Goal: Find contact information: Find contact information

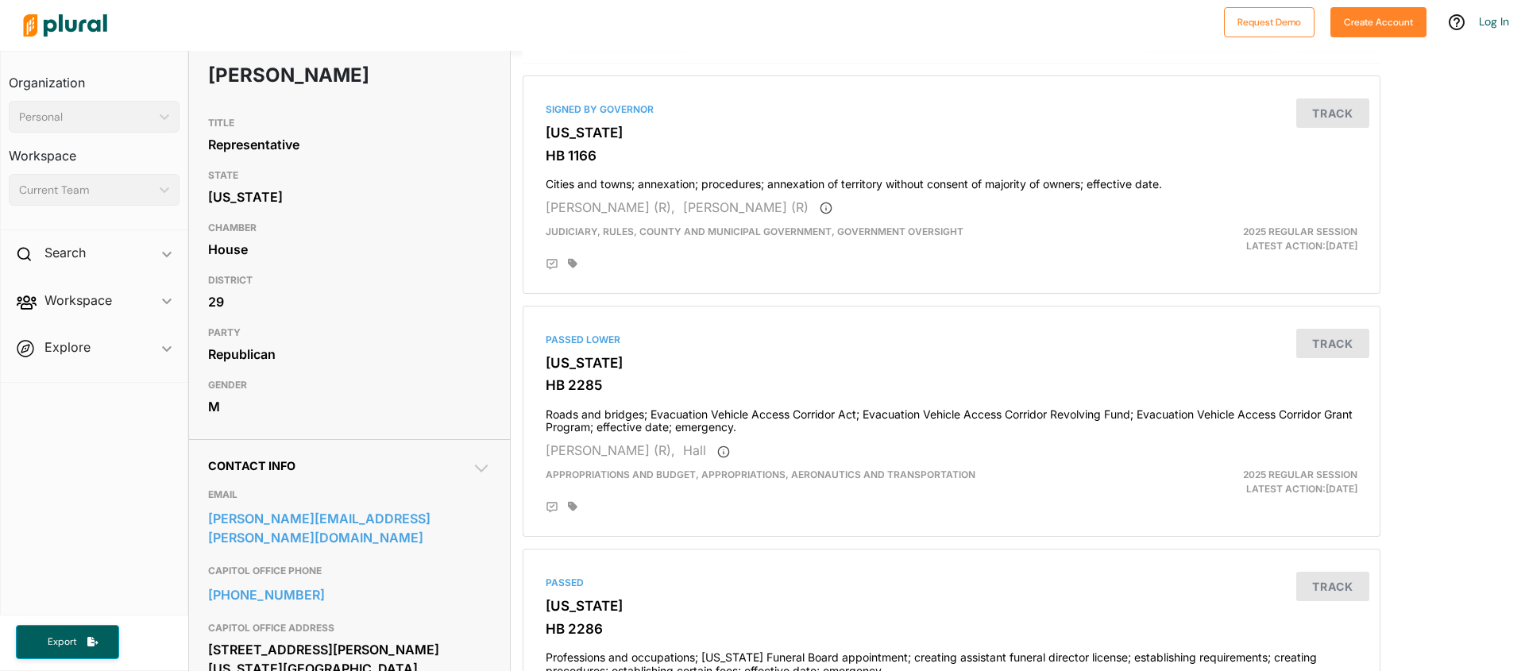
scroll to position [130, 0]
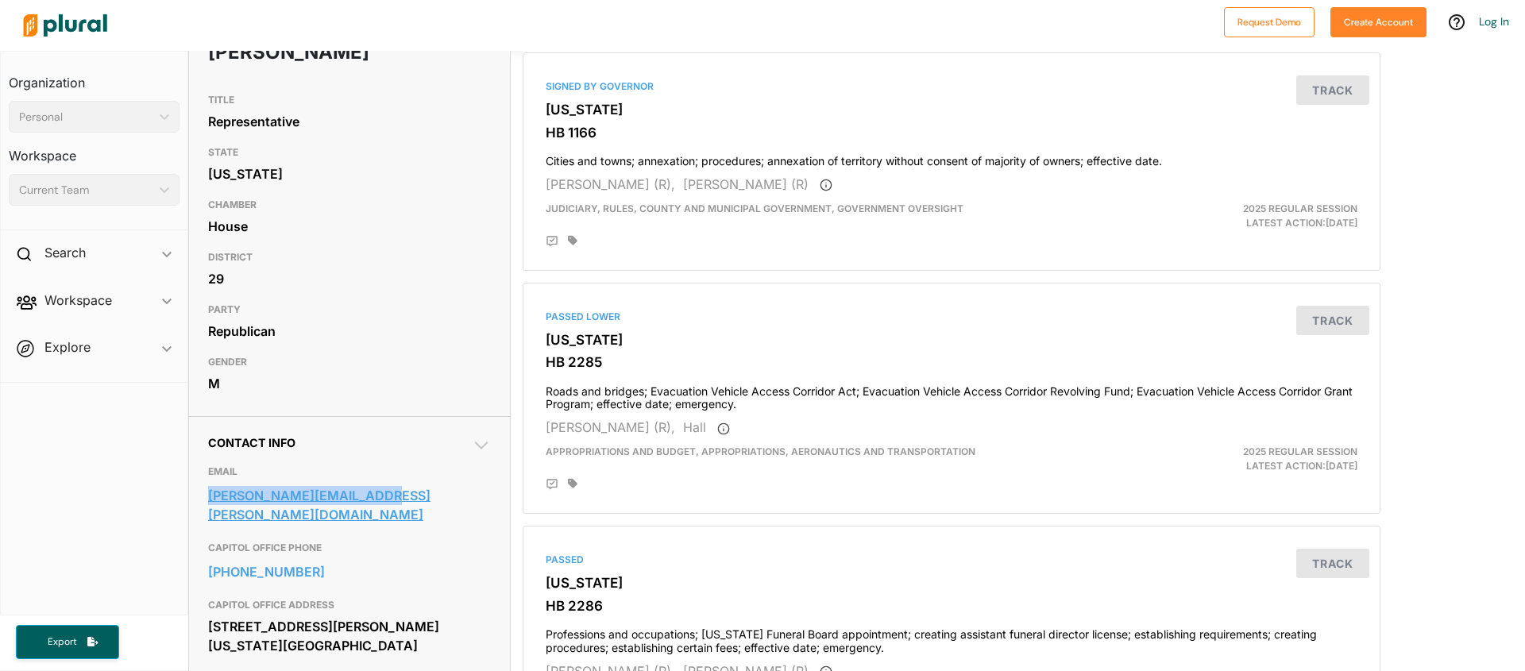
drag, startPoint x: 199, startPoint y: 497, endPoint x: 410, endPoint y: 500, distance: 211.4
click at [410, 500] on div "Contact Info EMAIL kyle.hilbert@okhouse.gov CAPITOL OFFICE PHONE 405-557-7353 C…" at bounding box center [349, 555] width 321 height 278
copy link "kyle.hilbert@okhouse.gov"
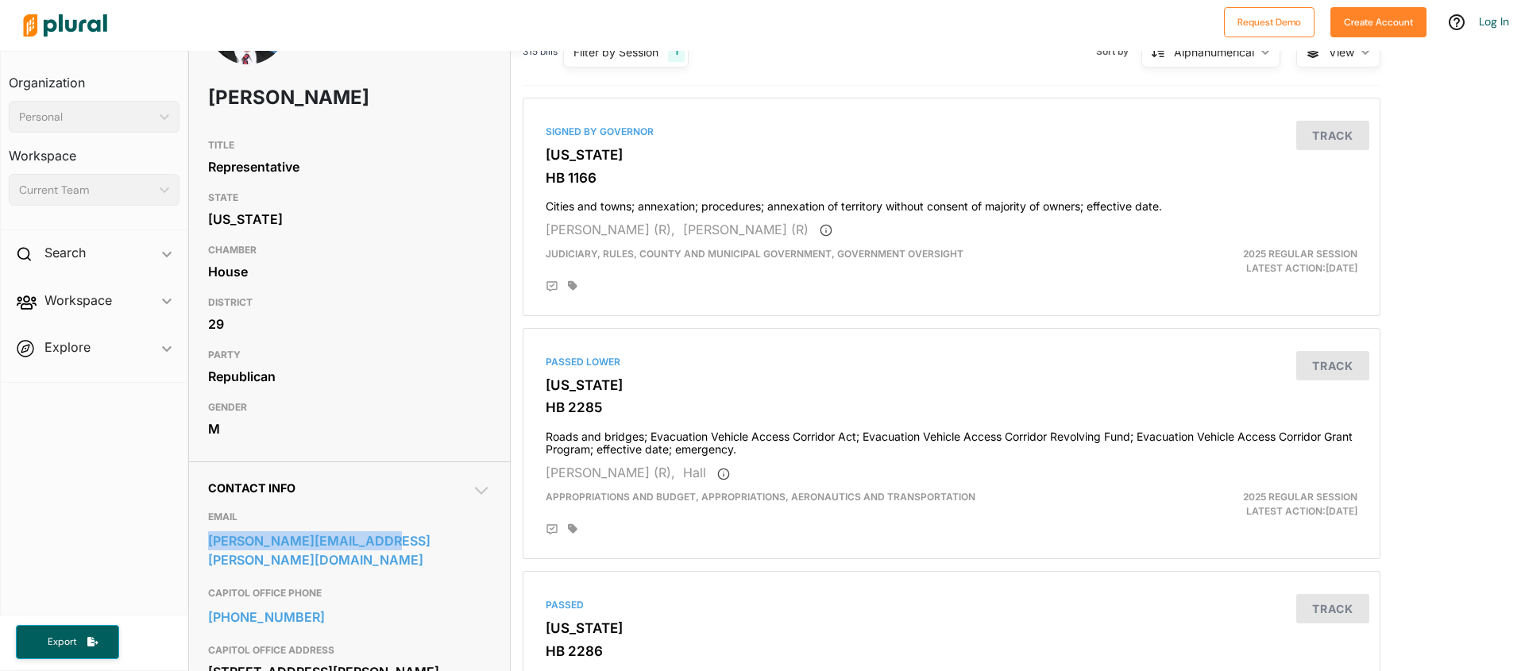
scroll to position [0, 0]
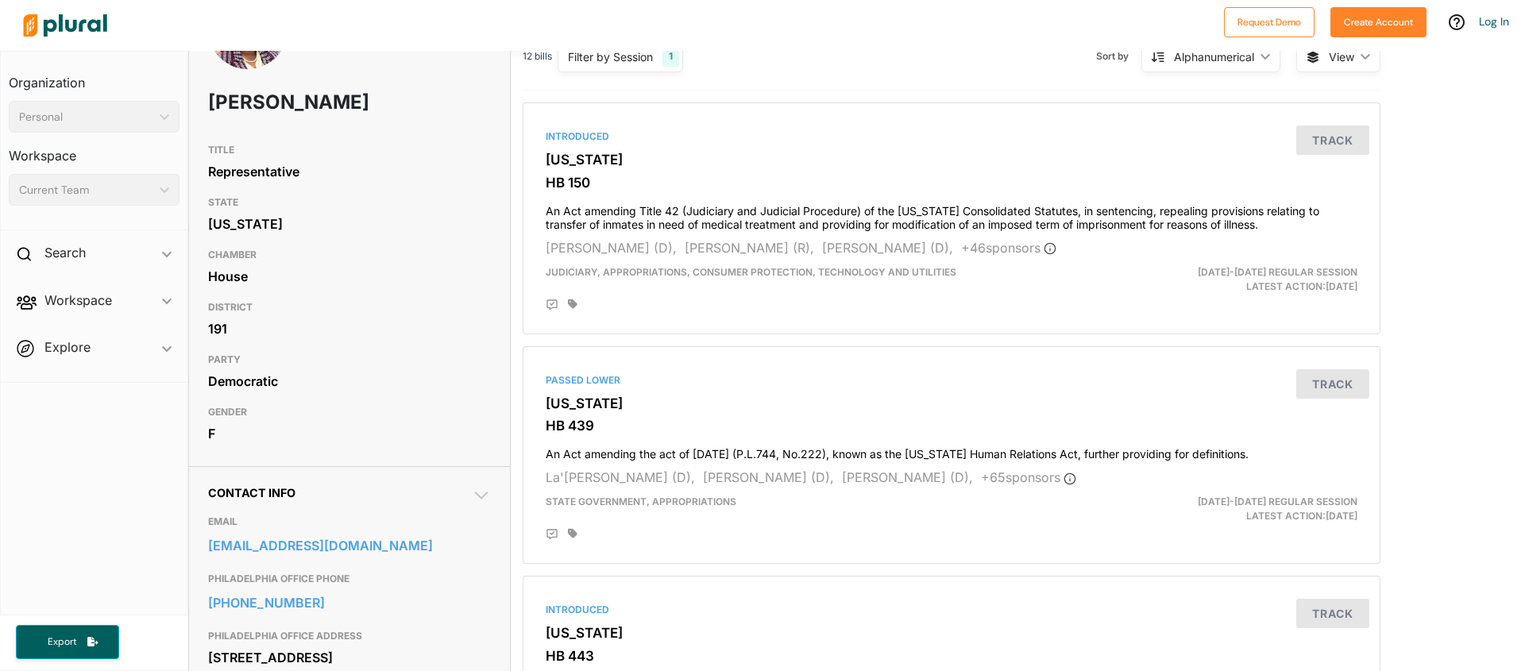
scroll to position [107, 0]
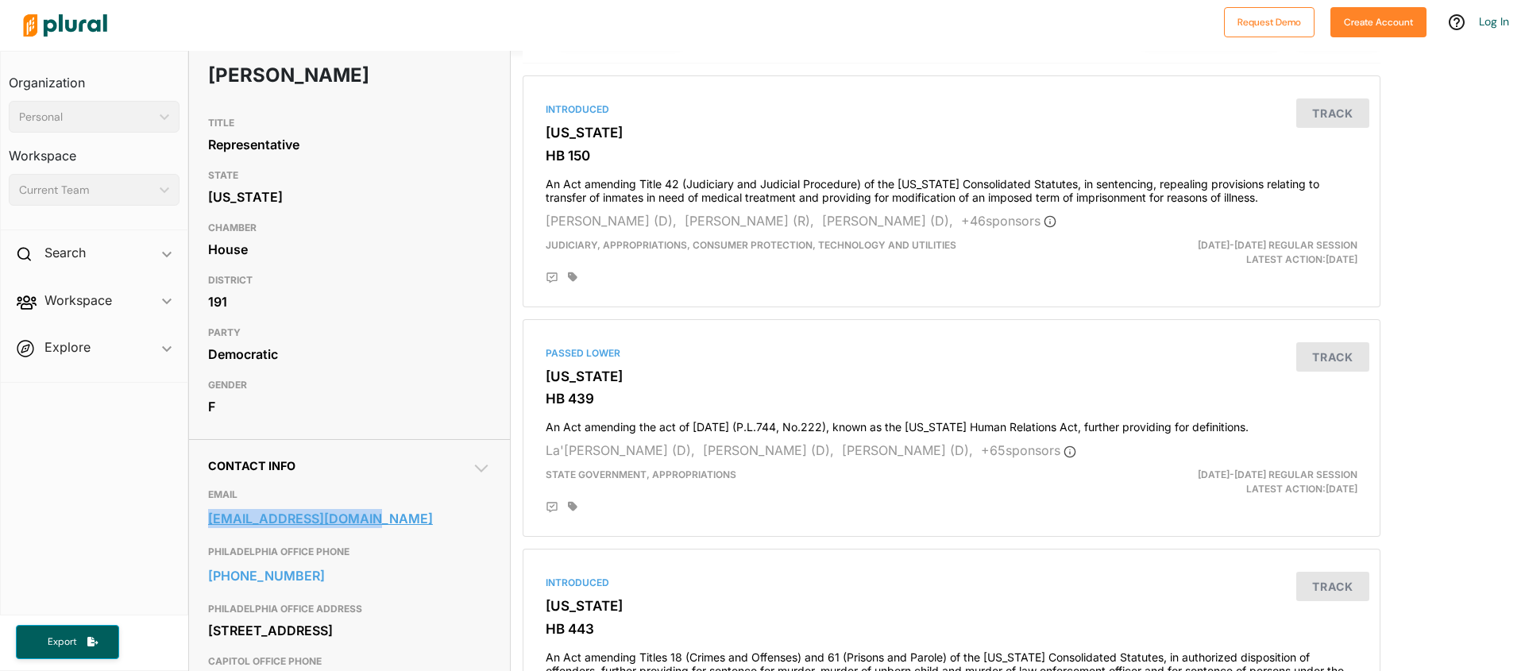
drag, startPoint x: 194, startPoint y: 544, endPoint x: 374, endPoint y: 547, distance: 180.4
click at [374, 547] on div "Contact Info EMAIL repjoanna191@gmail.com PHILADELPHIA OFFICE PHONE 215-748-671…" at bounding box center [349, 623] width 321 height 369
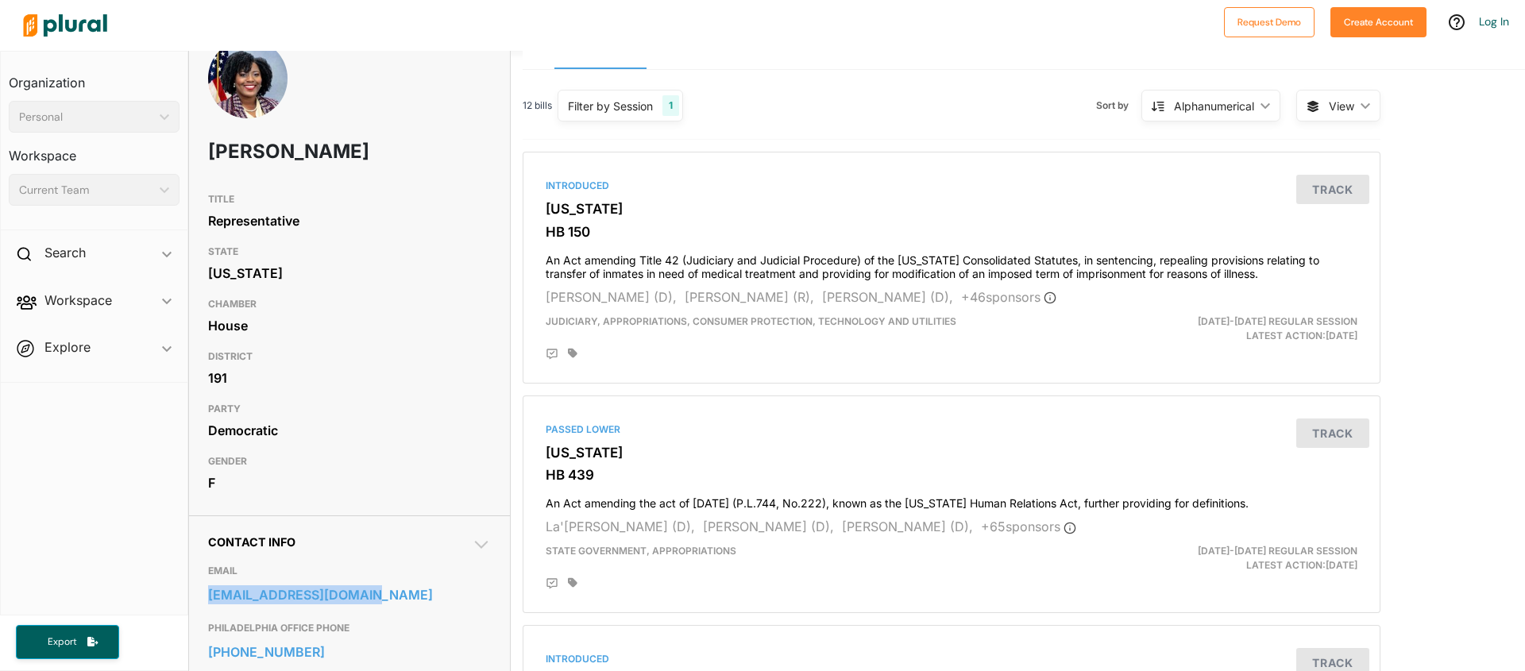
scroll to position [0, 0]
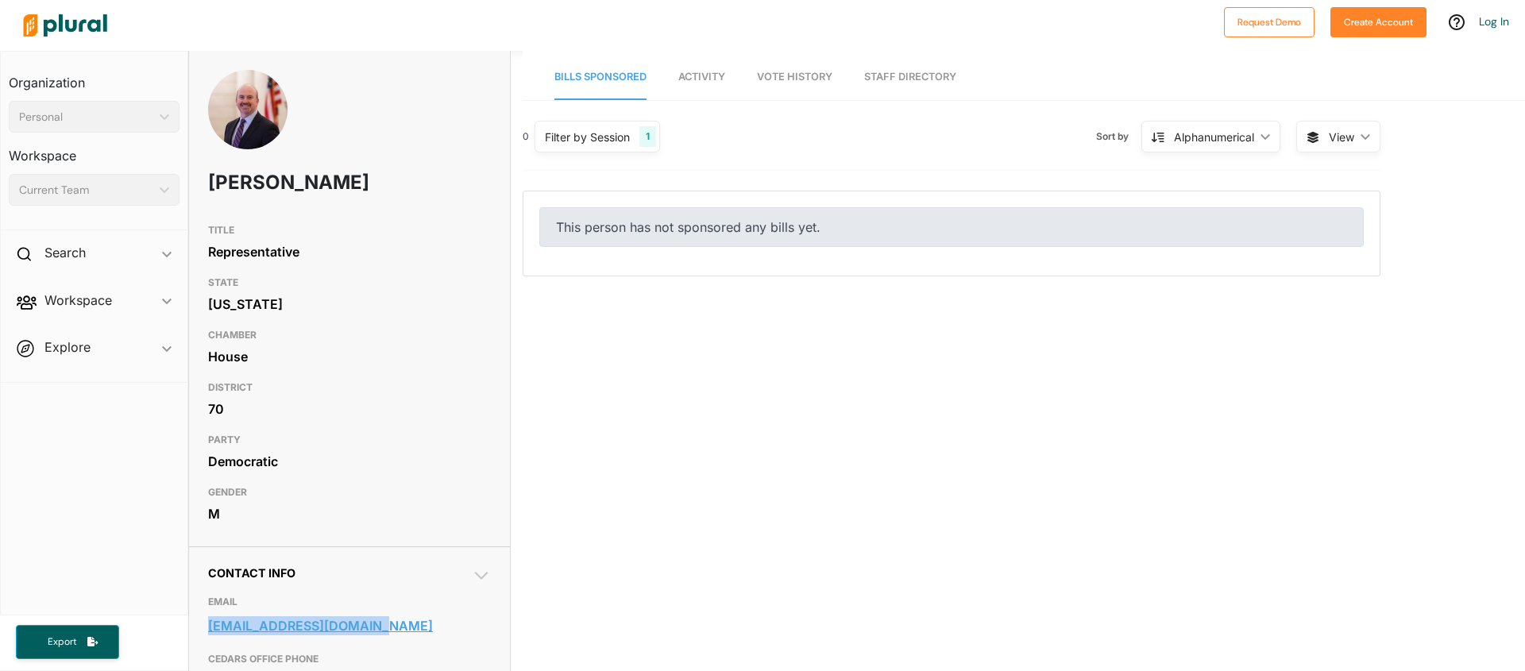
drag, startPoint x: 192, startPoint y: 625, endPoint x: 382, endPoint y: 620, distance: 190.0
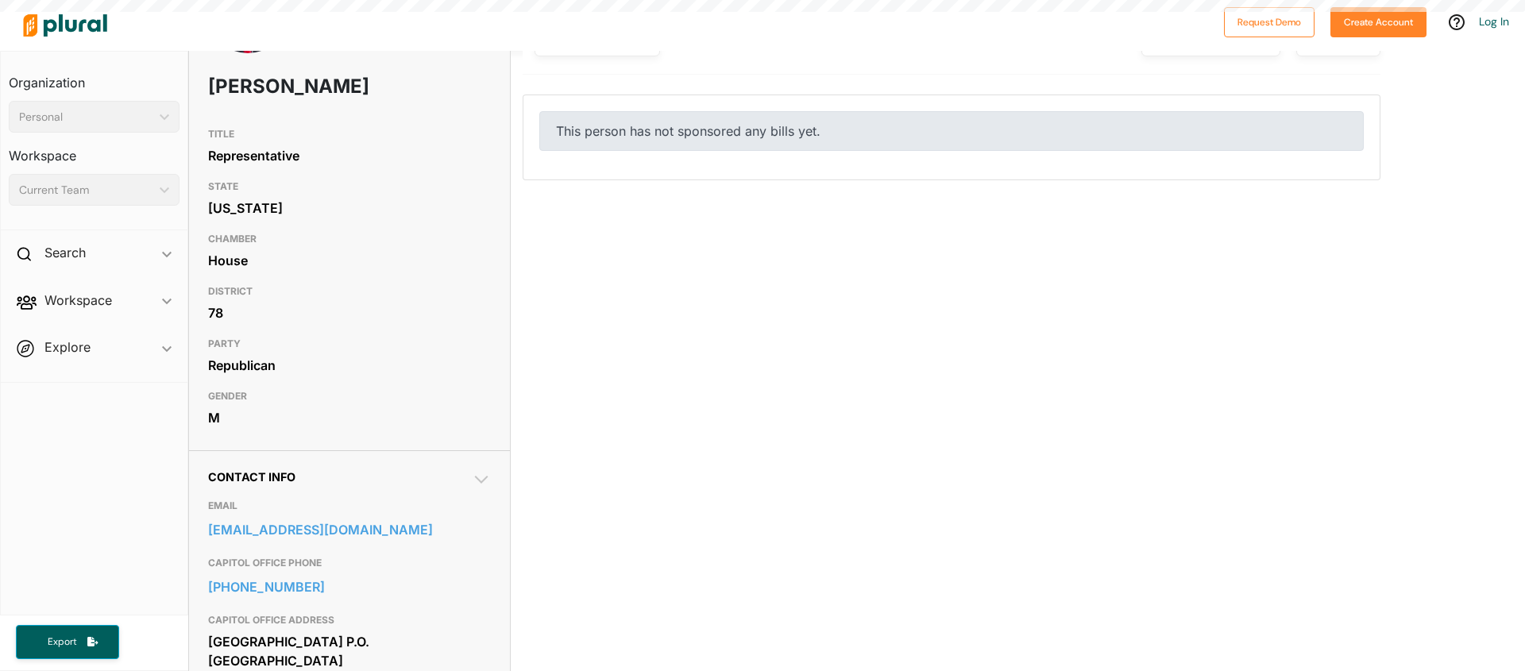
scroll to position [21, 0]
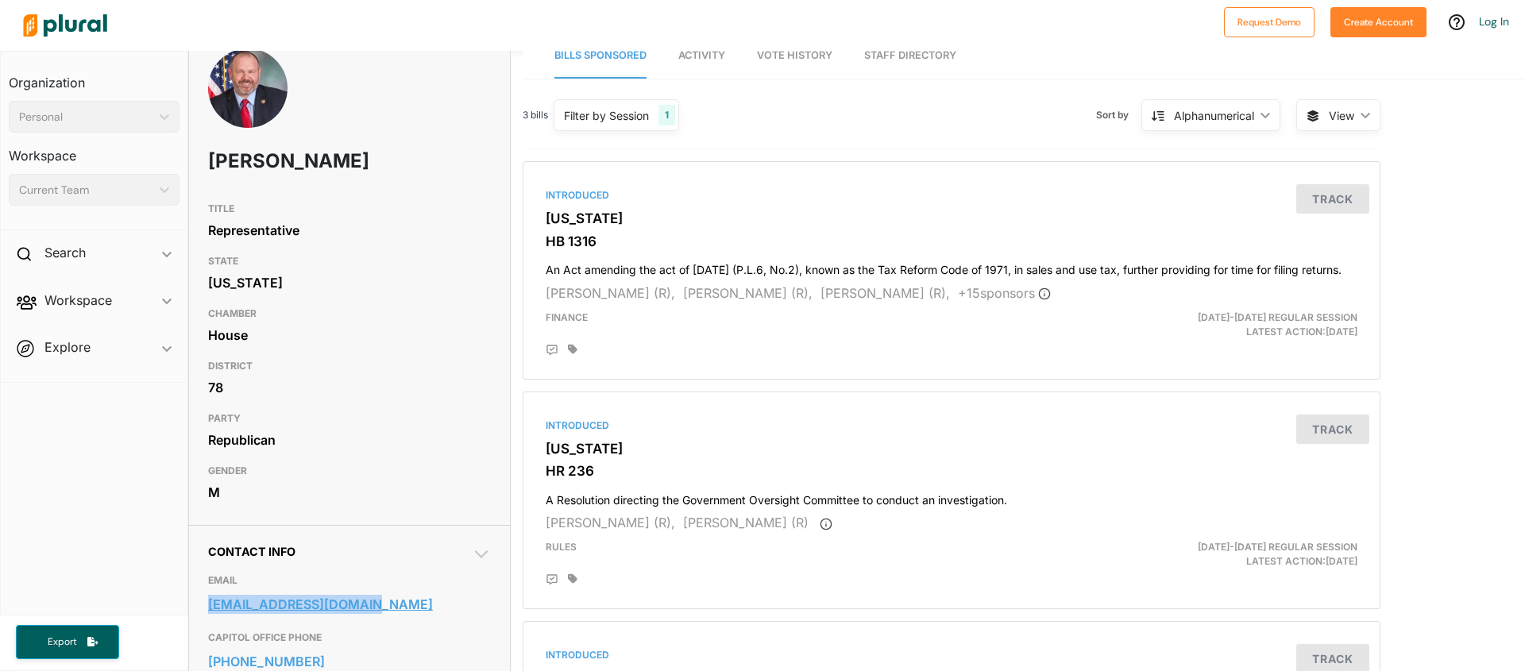
drag, startPoint x: 195, startPoint y: 606, endPoint x: 381, endPoint y: 603, distance: 185.9
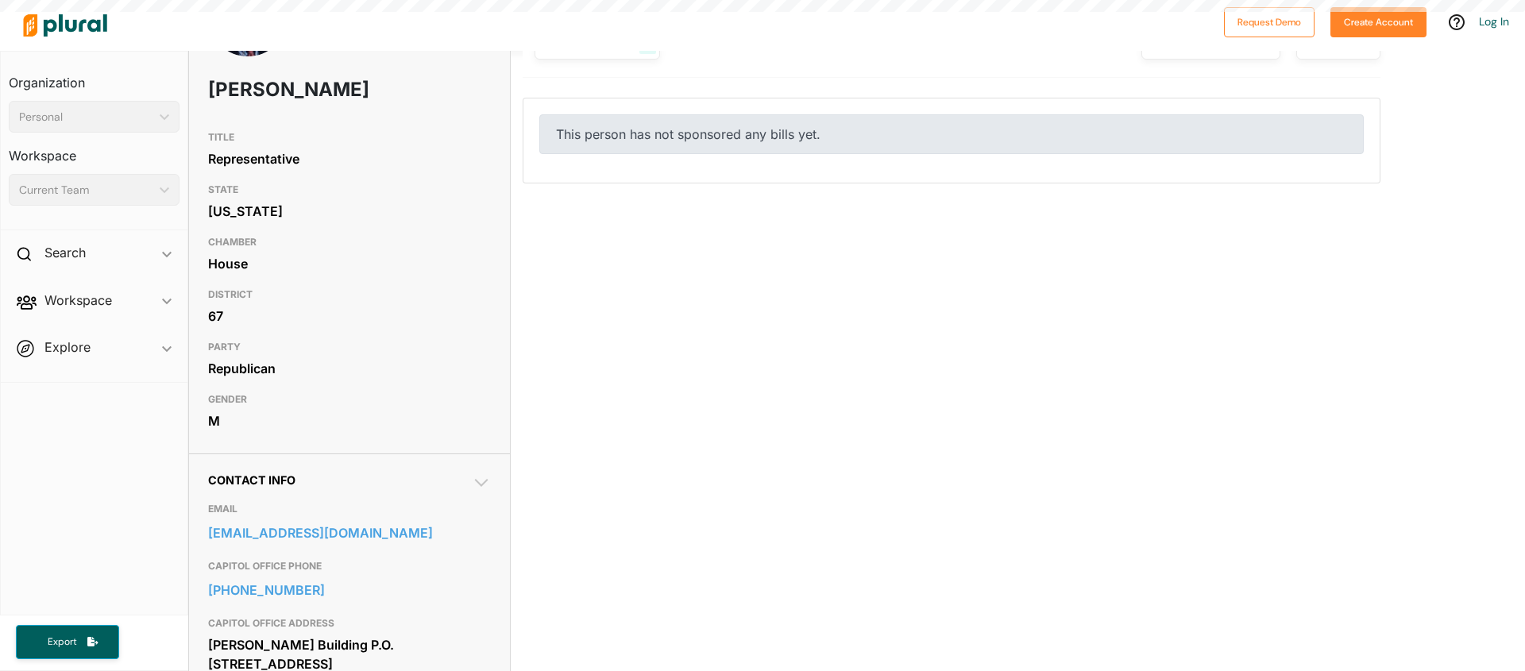
scroll to position [118, 0]
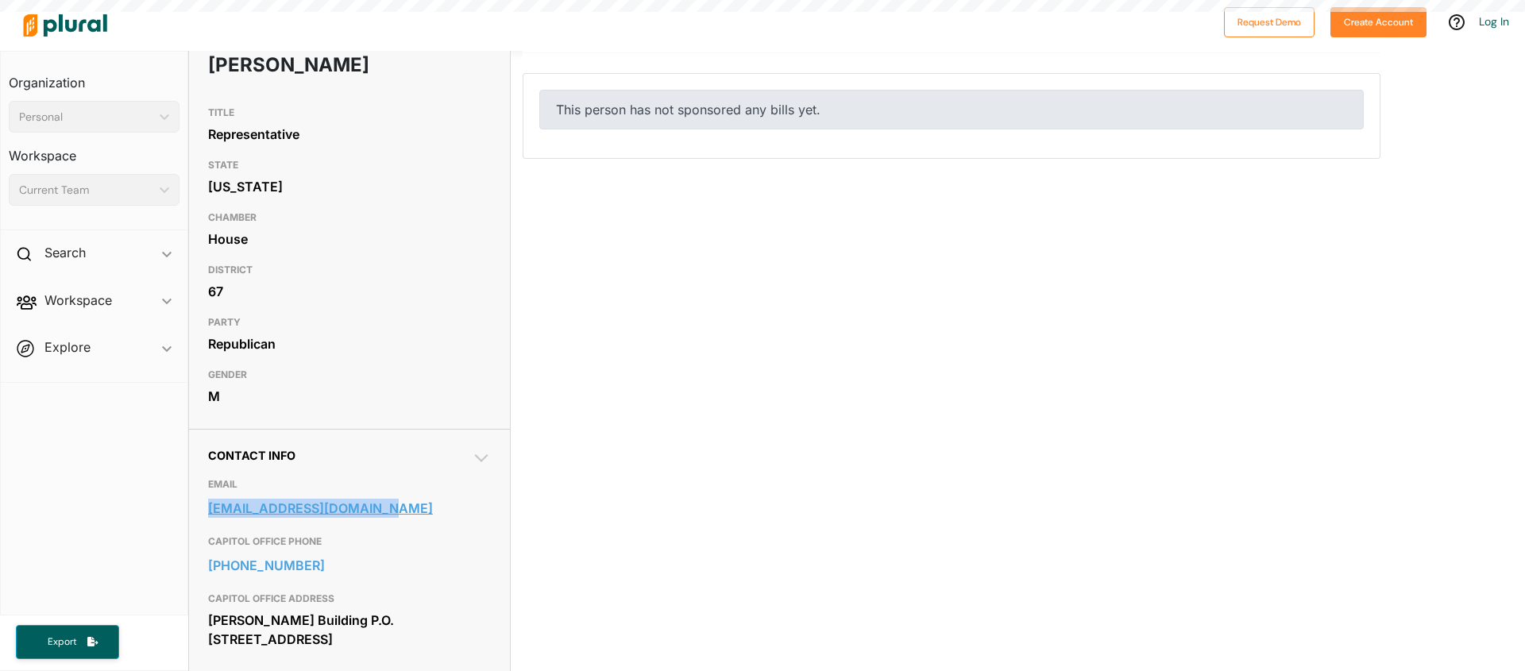
drag, startPoint x: 199, startPoint y: 511, endPoint x: 379, endPoint y: 505, distance: 179.6
click at [379, 505] on div "Contact Info EMAIL murrellsmith@schouse.gov CAPITOL OFFICE PHONE 803-734-3125 C…" at bounding box center [349, 558] width 321 height 259
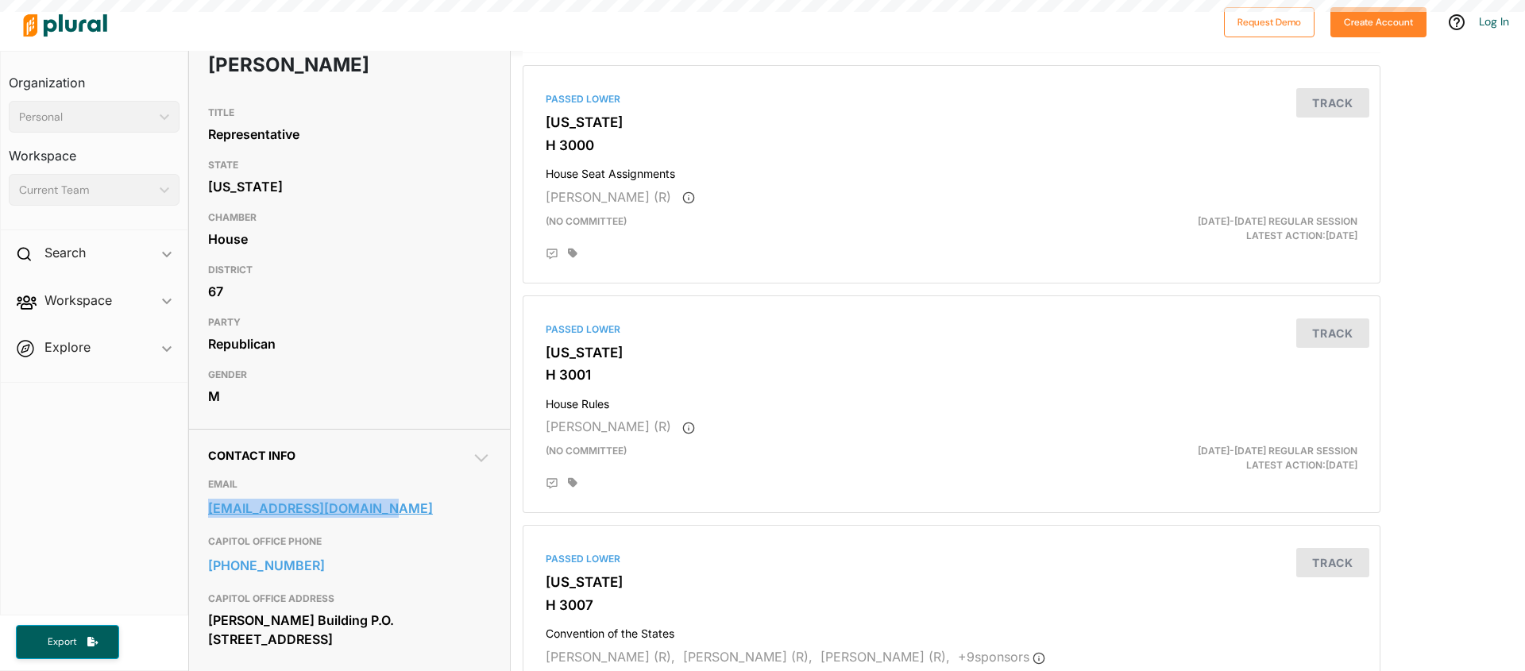
scroll to position [0, 0]
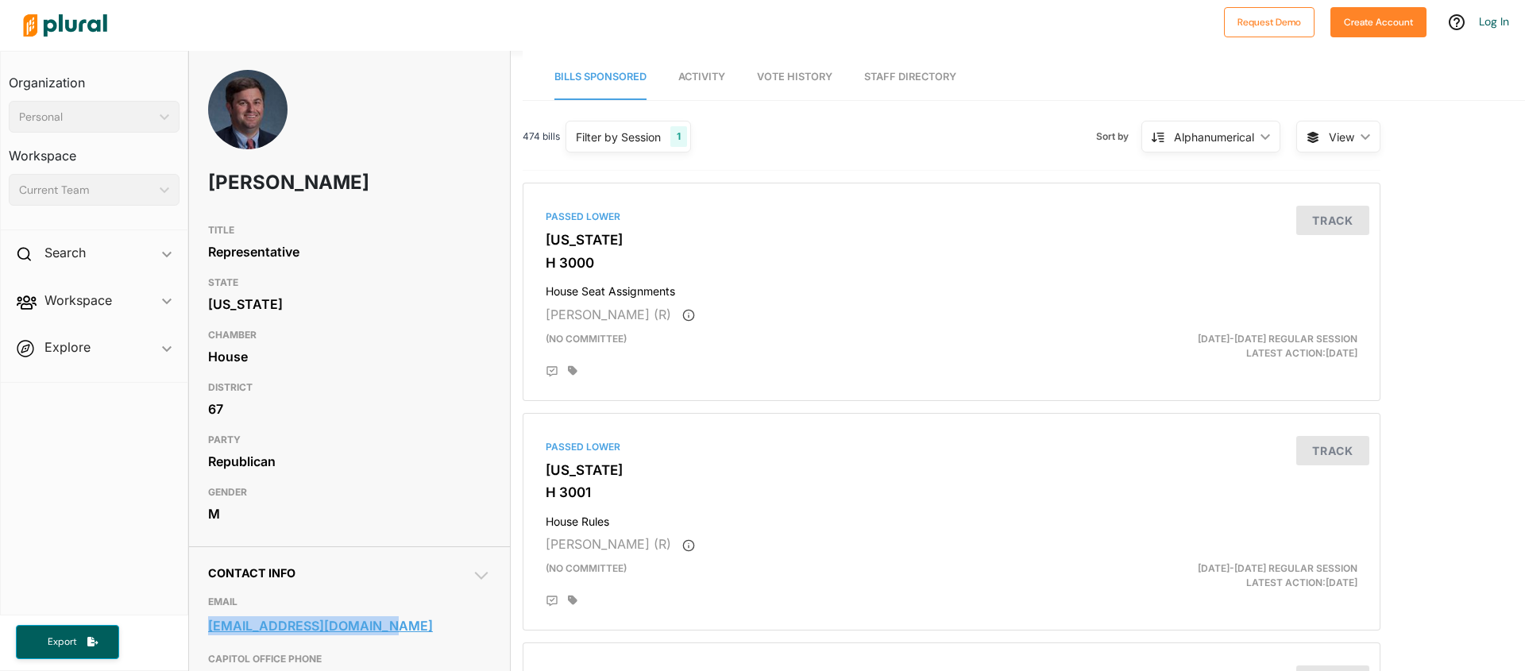
copy link "murrellsmith@schouse.gov"
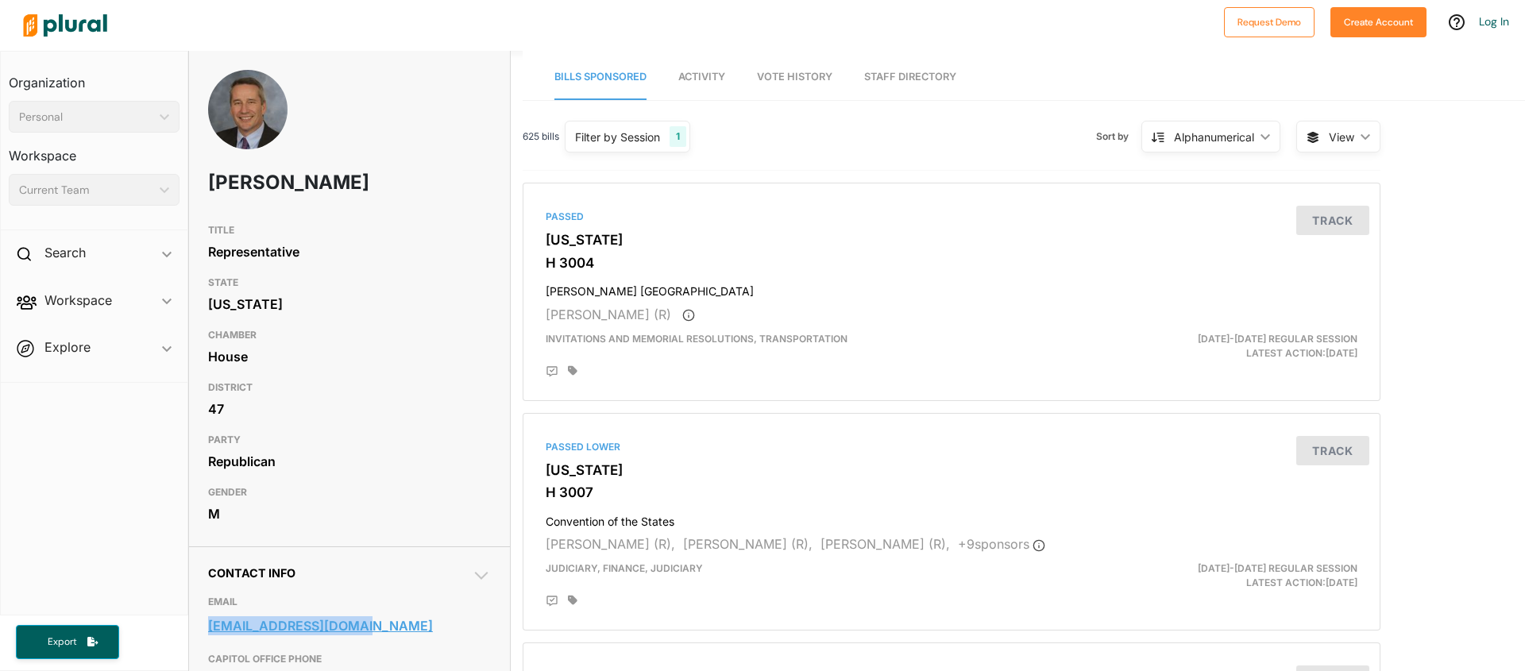
drag, startPoint x: 199, startPoint y: 487, endPoint x: 370, endPoint y: 627, distance: 221.4
click at [373, 628] on div "Contact Info EMAIL [EMAIL_ADDRESS][DOMAIN_NAME] CAPITOL OFFICE PHONE [PHONE_NUM…" at bounding box center [349, 676] width 321 height 259
